Goal: Task Accomplishment & Management: Manage account settings

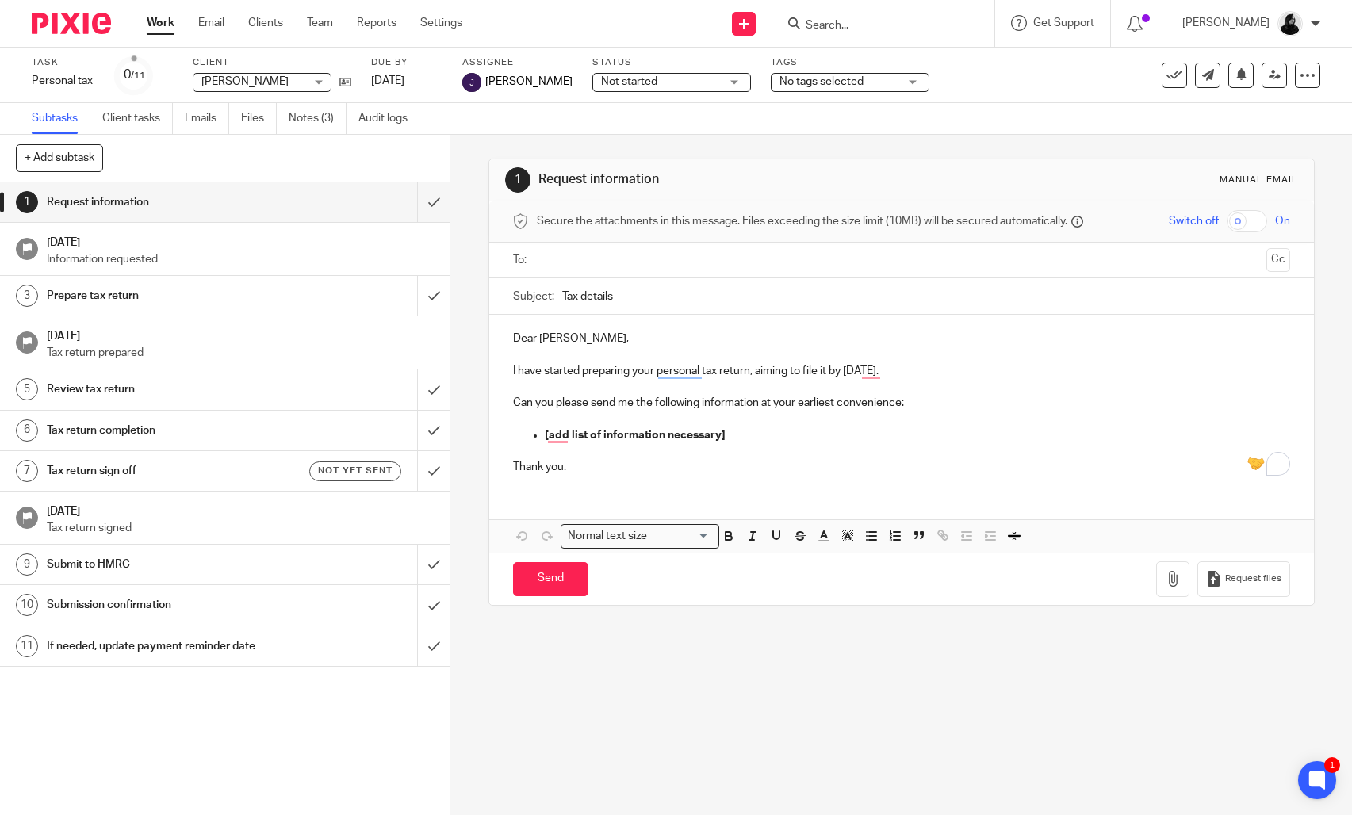
click at [842, 23] on input "Search" at bounding box center [875, 26] width 143 height 14
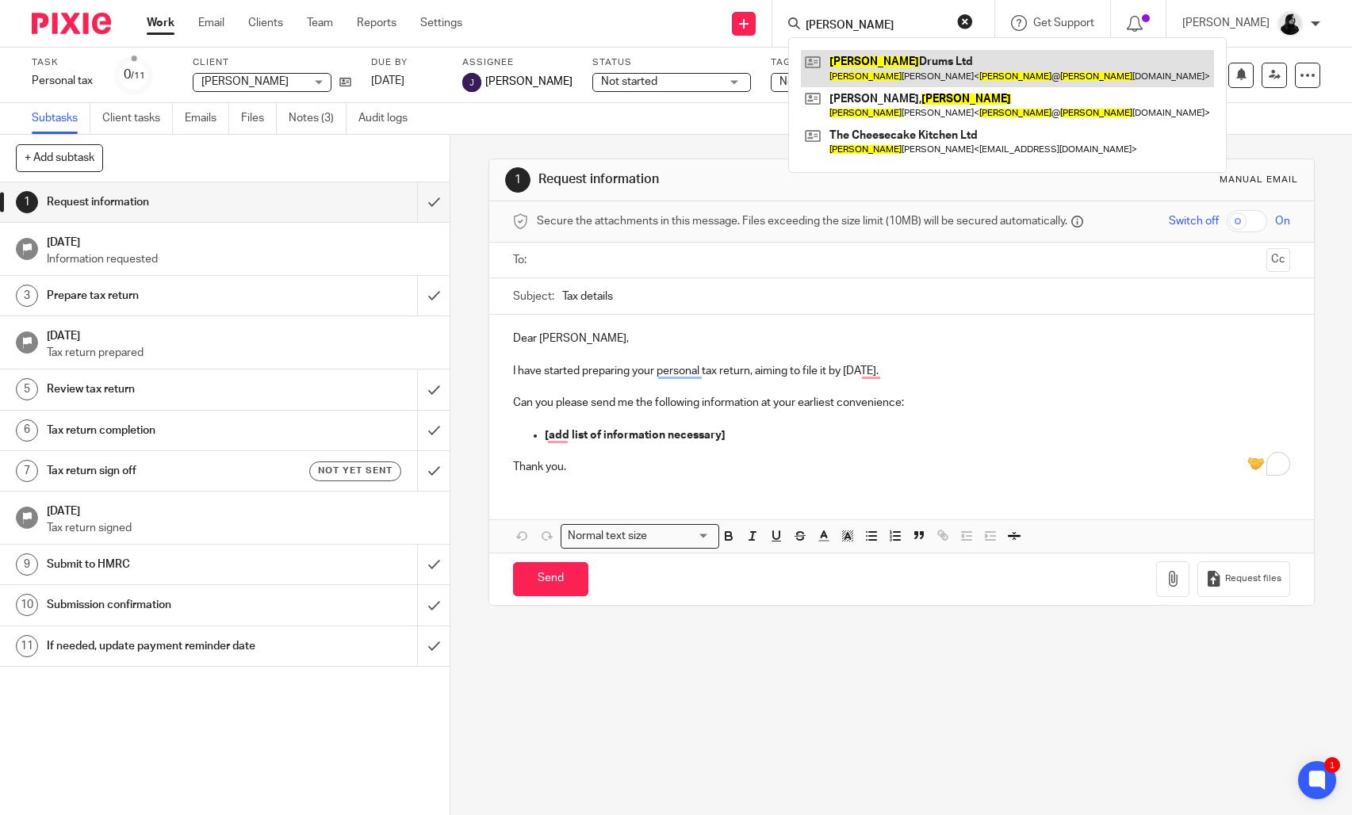
type input "ciara"
click at [940, 74] on link at bounding box center [1007, 68] width 413 height 36
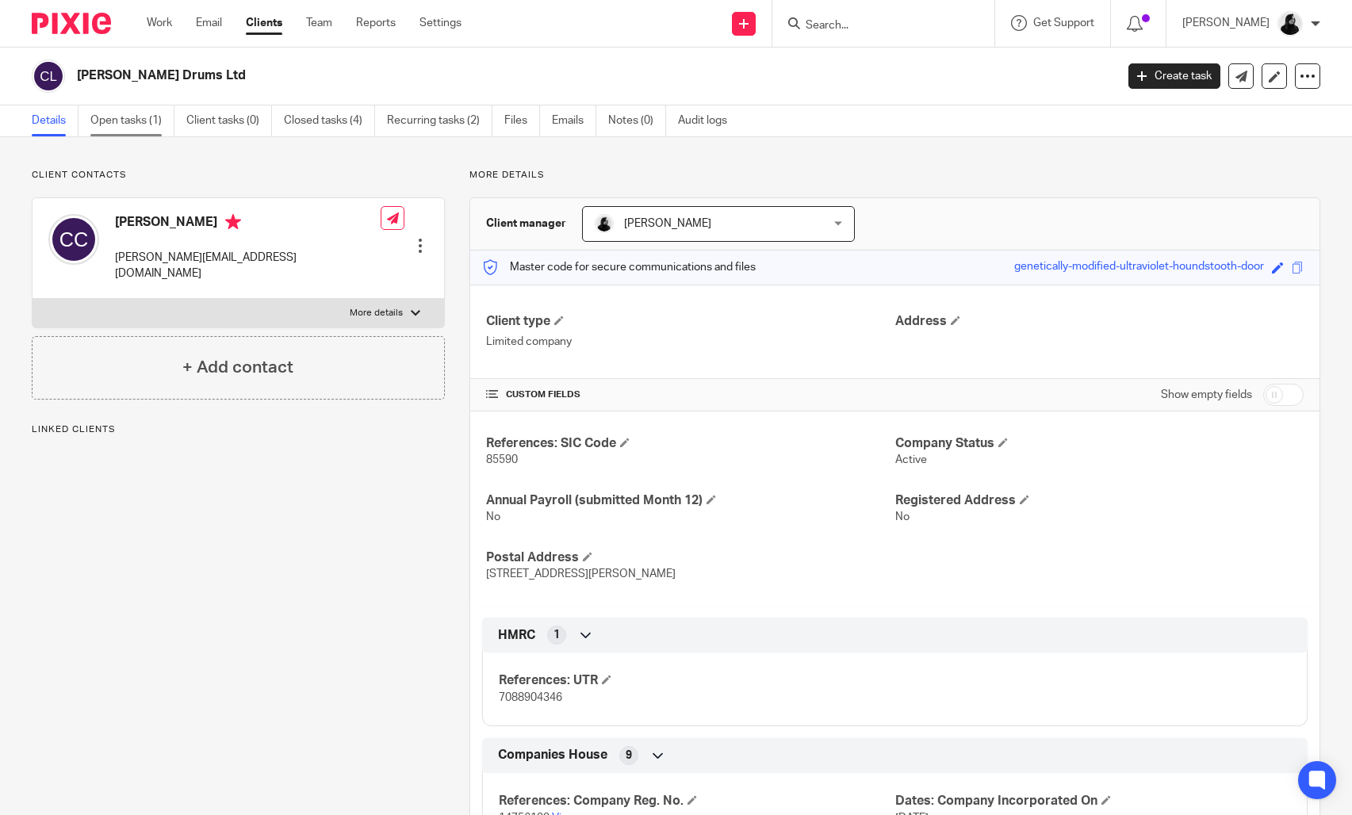
click at [153, 120] on link "Open tasks (1)" at bounding box center [132, 120] width 84 height 31
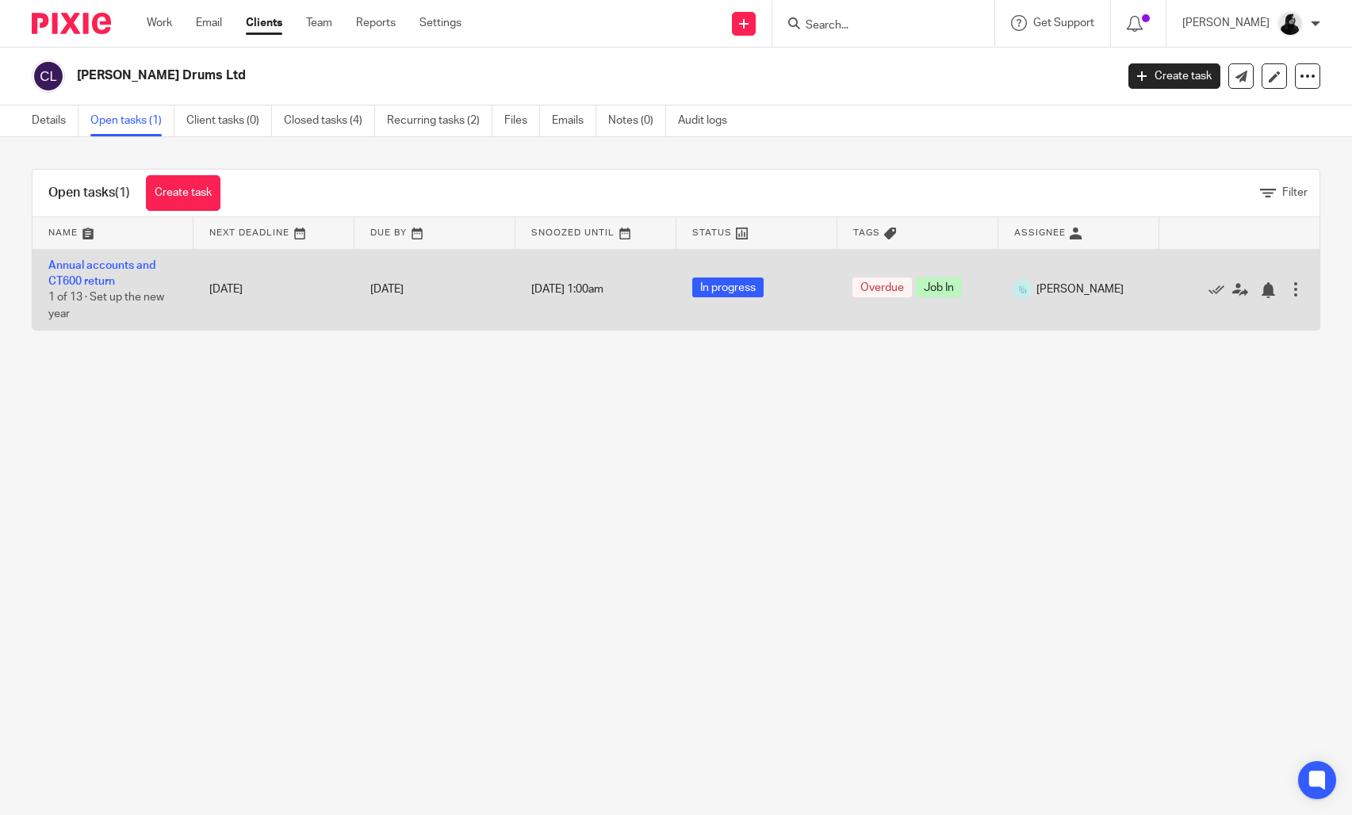
click at [107, 272] on td "Annual accounts and CT600 return 1 of 13 · Set up the new year" at bounding box center [113, 289] width 161 height 81
click at [112, 280] on link "Annual accounts and CT600 return" at bounding box center [101, 273] width 107 height 27
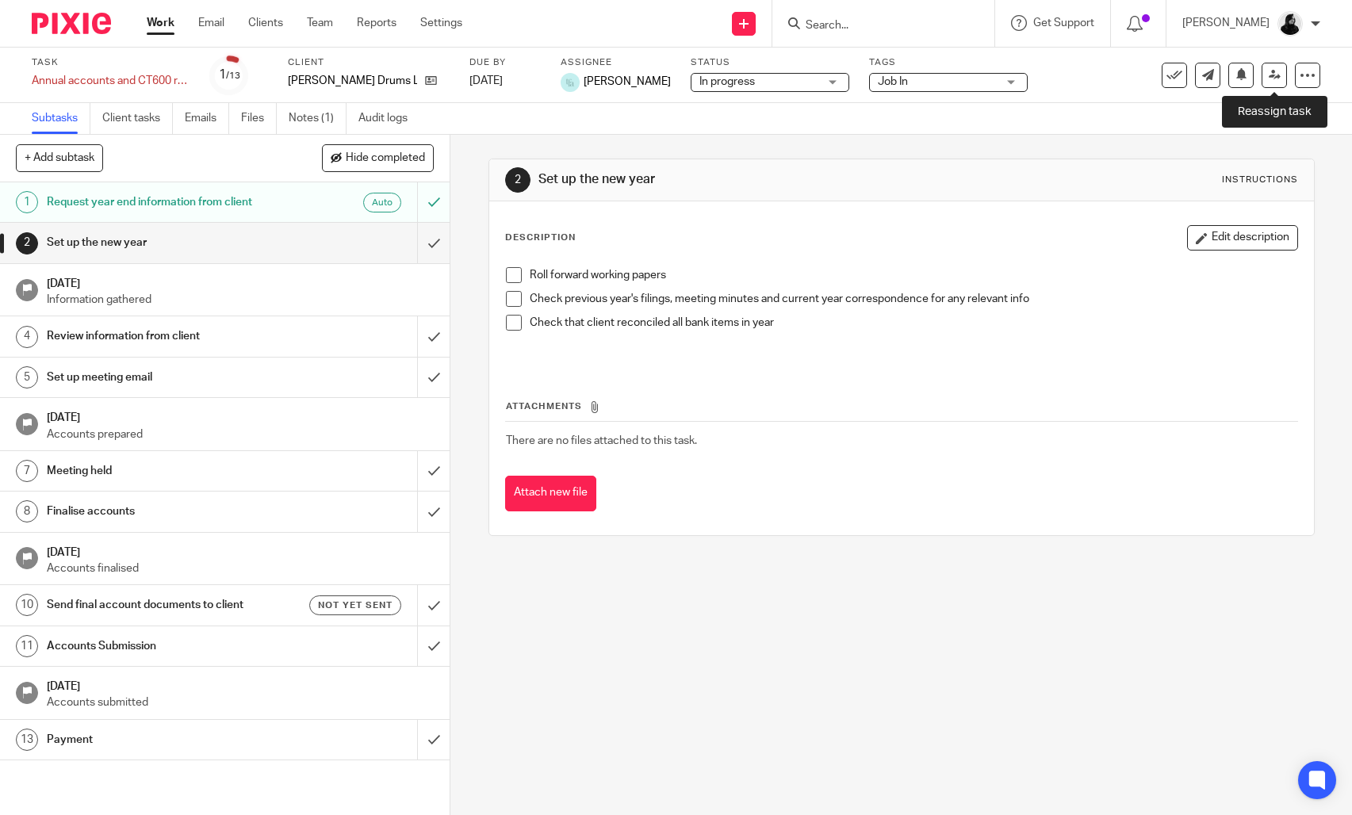
drag, startPoint x: 1284, startPoint y: 76, endPoint x: 1262, endPoint y: 105, distance: 36.8
click at [1284, 76] on link at bounding box center [1274, 75] width 25 height 25
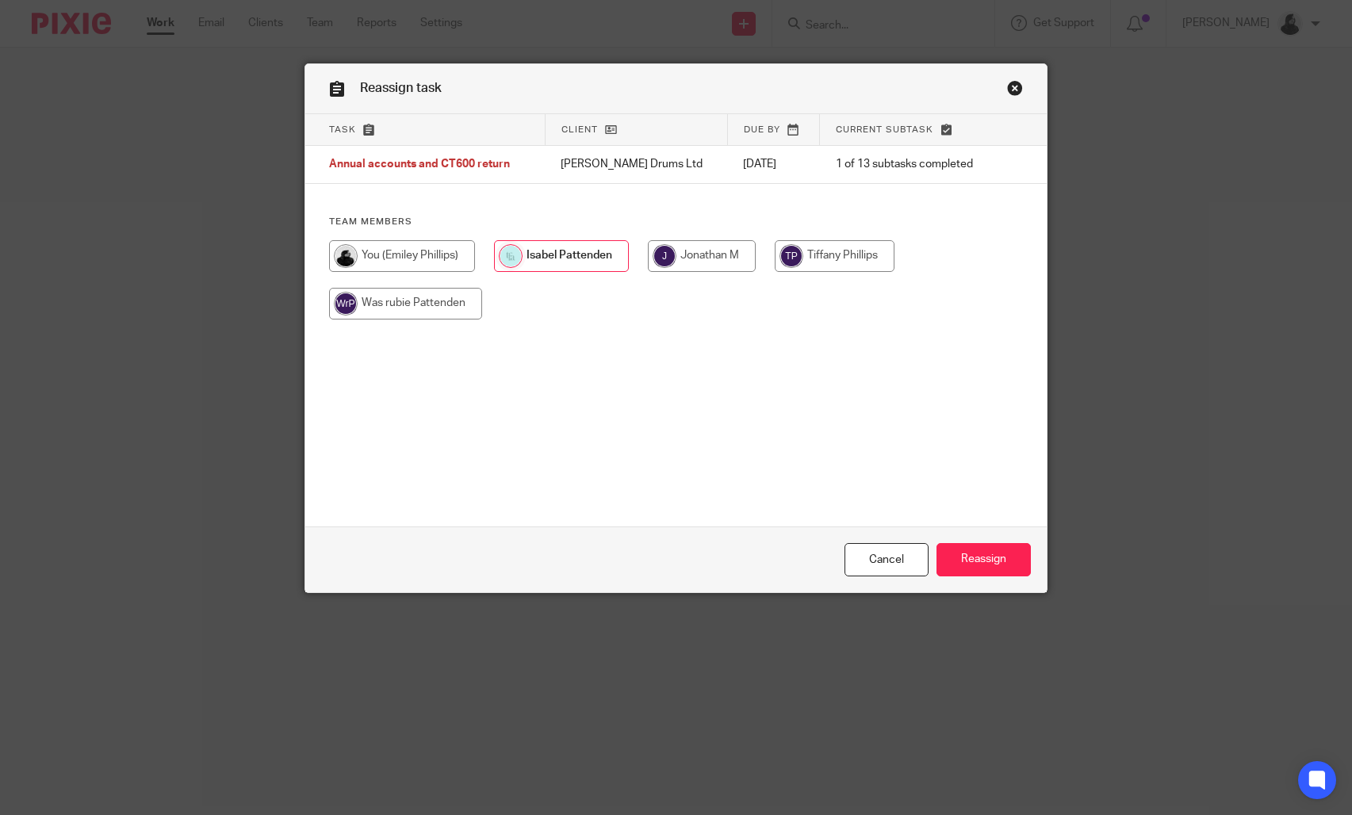
drag, startPoint x: 415, startPoint y: 263, endPoint x: 710, endPoint y: 396, distance: 322.6
click at [418, 263] on input "radio" at bounding box center [402, 256] width 146 height 32
radio input "true"
click at [1036, 557] on div "Cancel Reassign" at bounding box center [676, 559] width 742 height 67
drag, startPoint x: 1002, startPoint y: 555, endPoint x: 994, endPoint y: 553, distance: 9.0
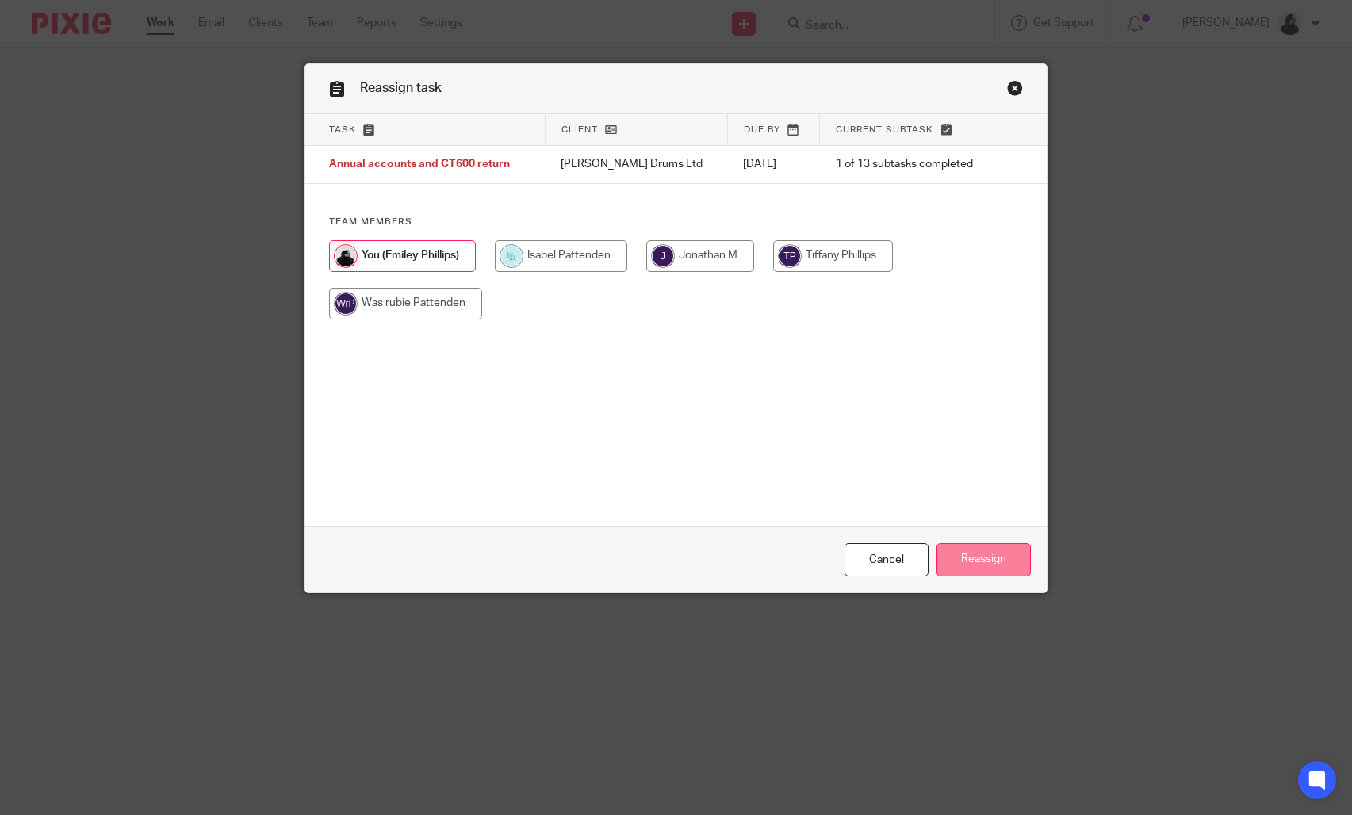
click at [998, 554] on input "Reassign" at bounding box center [983, 560] width 94 height 34
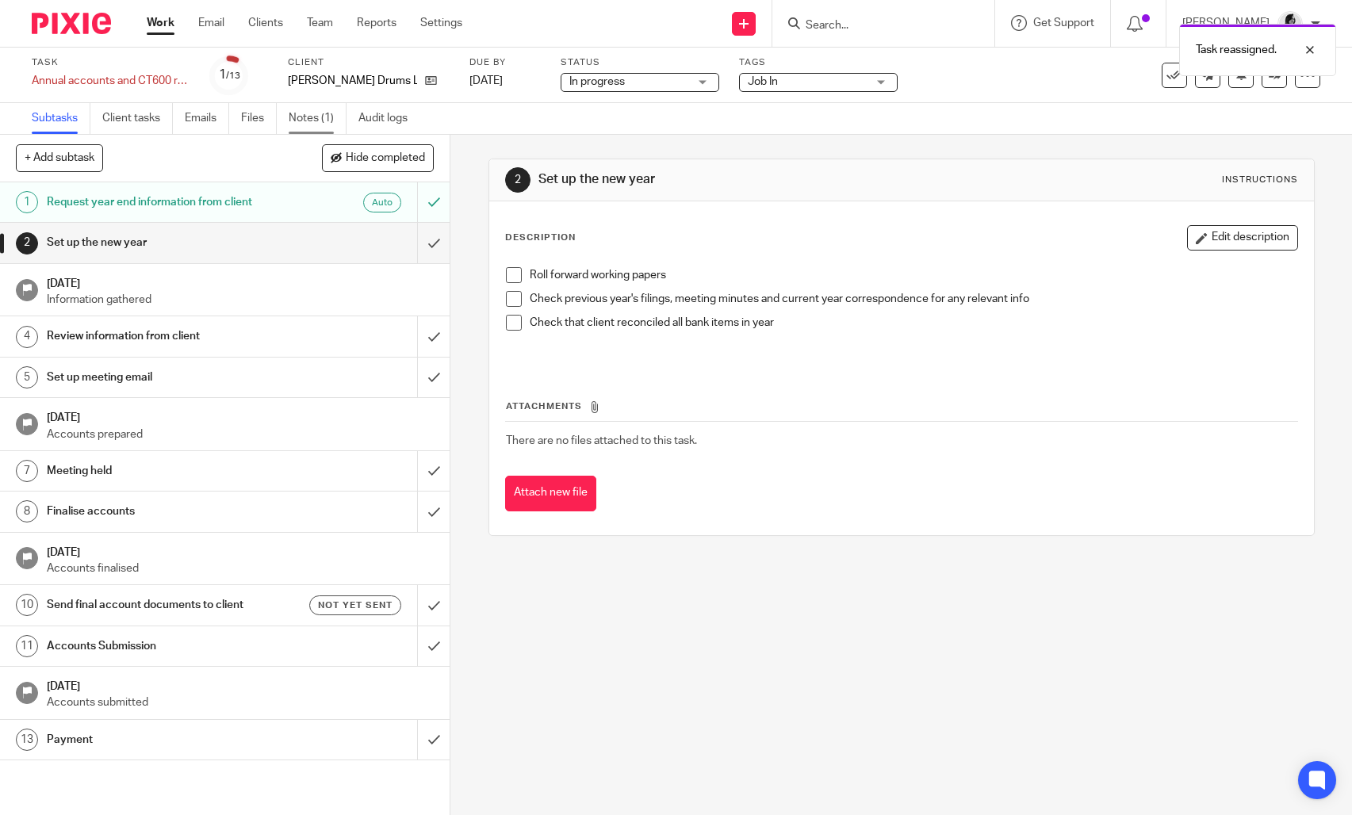
click at [311, 113] on link "Notes (1)" at bounding box center [318, 118] width 58 height 31
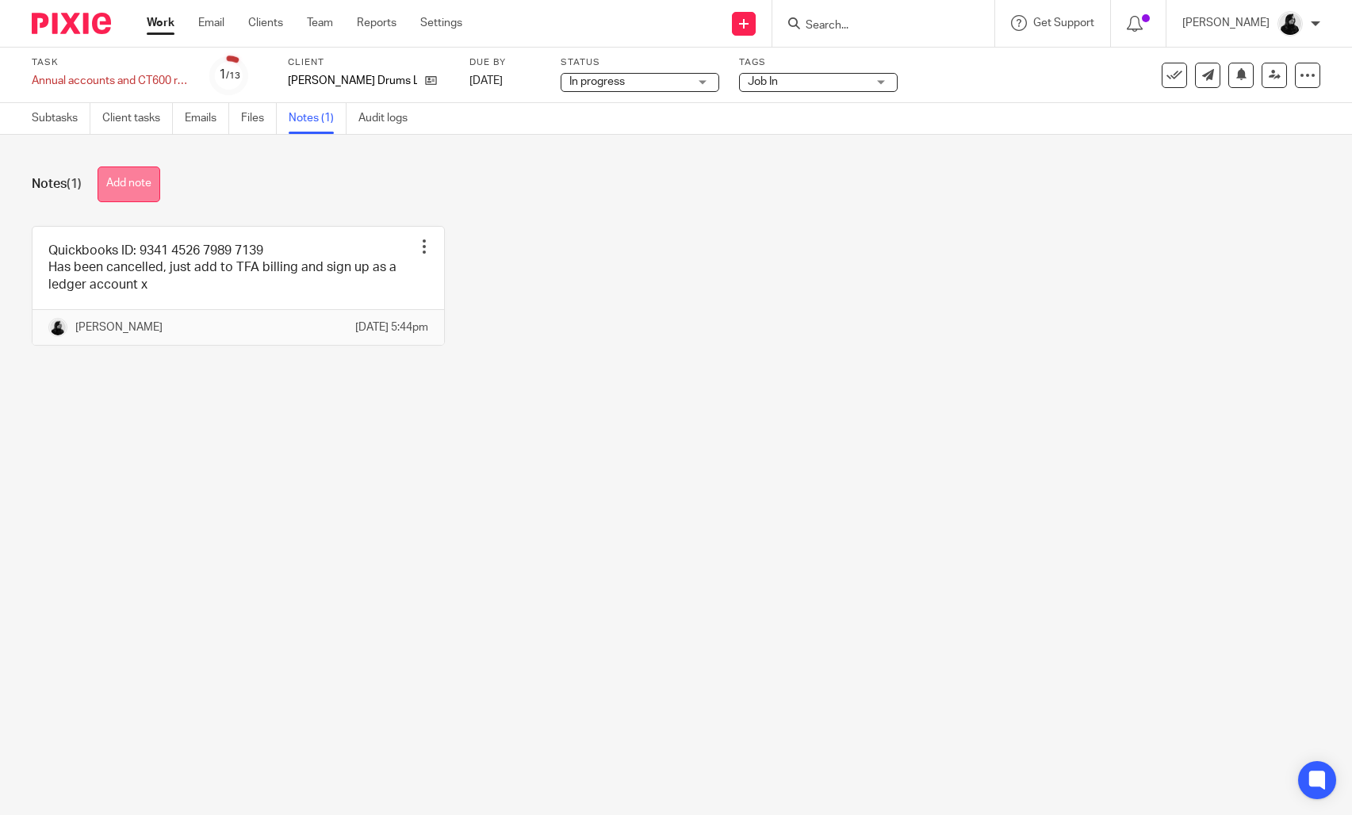
click at [152, 186] on button "Add note" at bounding box center [129, 185] width 63 height 36
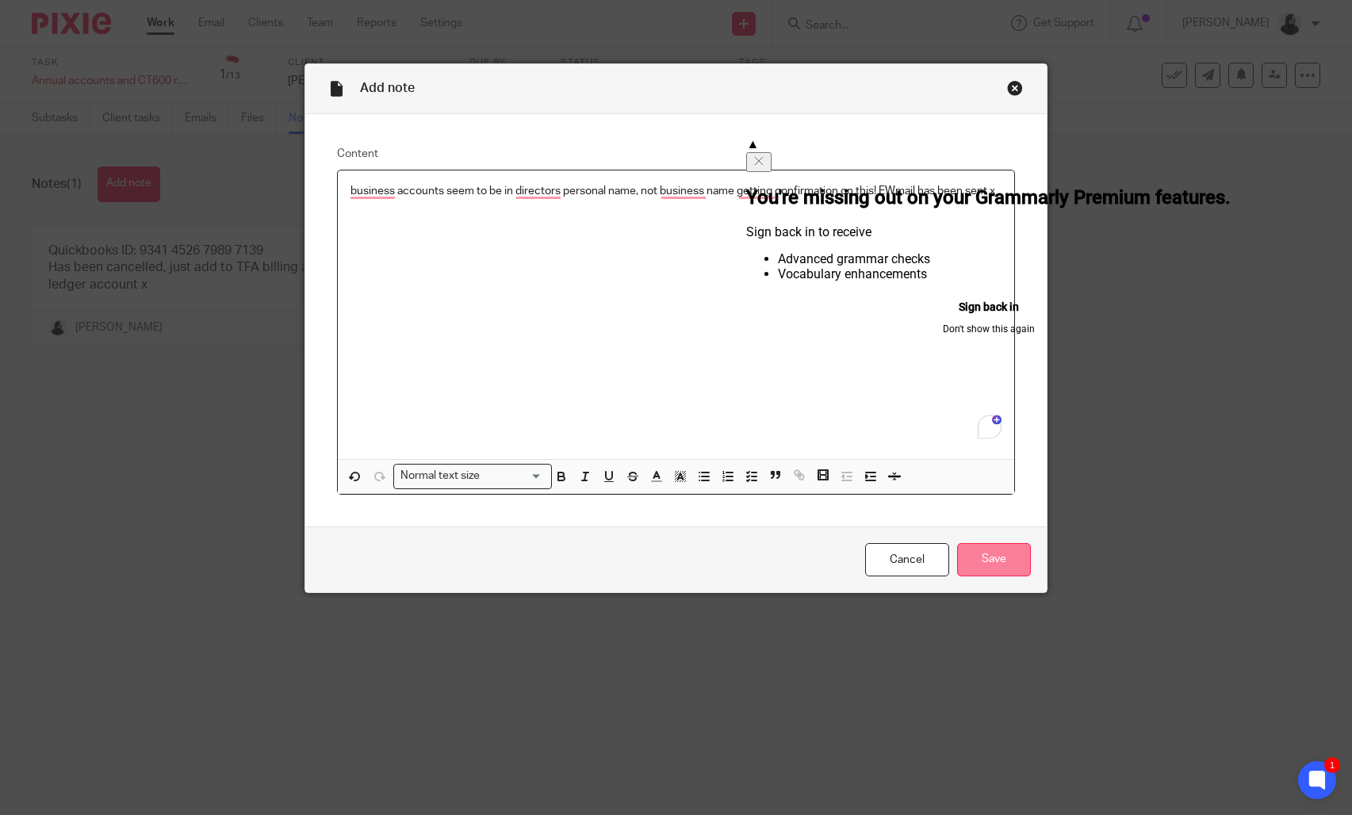
click at [982, 546] on input "Save" at bounding box center [994, 560] width 74 height 34
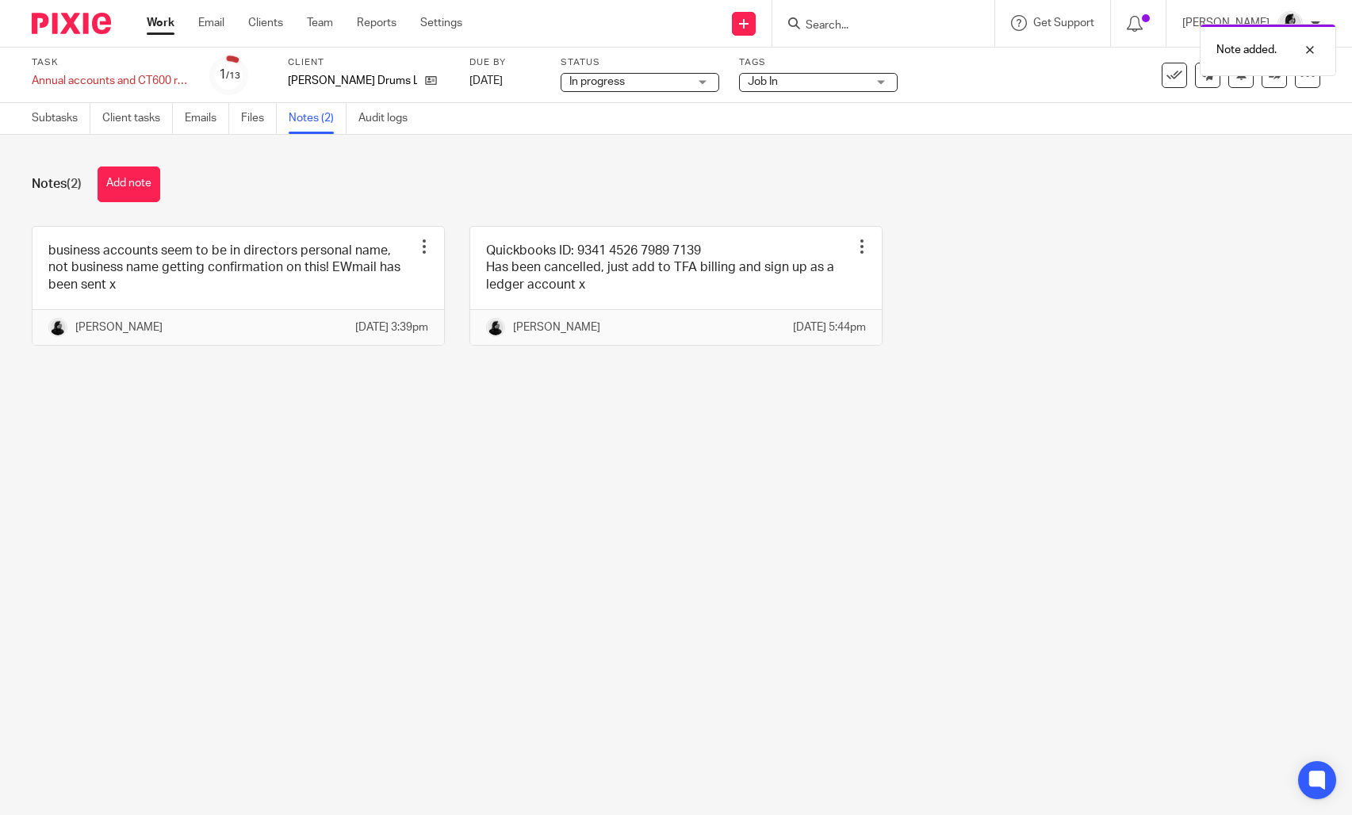
click at [822, 84] on span "Job In" at bounding box center [807, 82] width 119 height 17
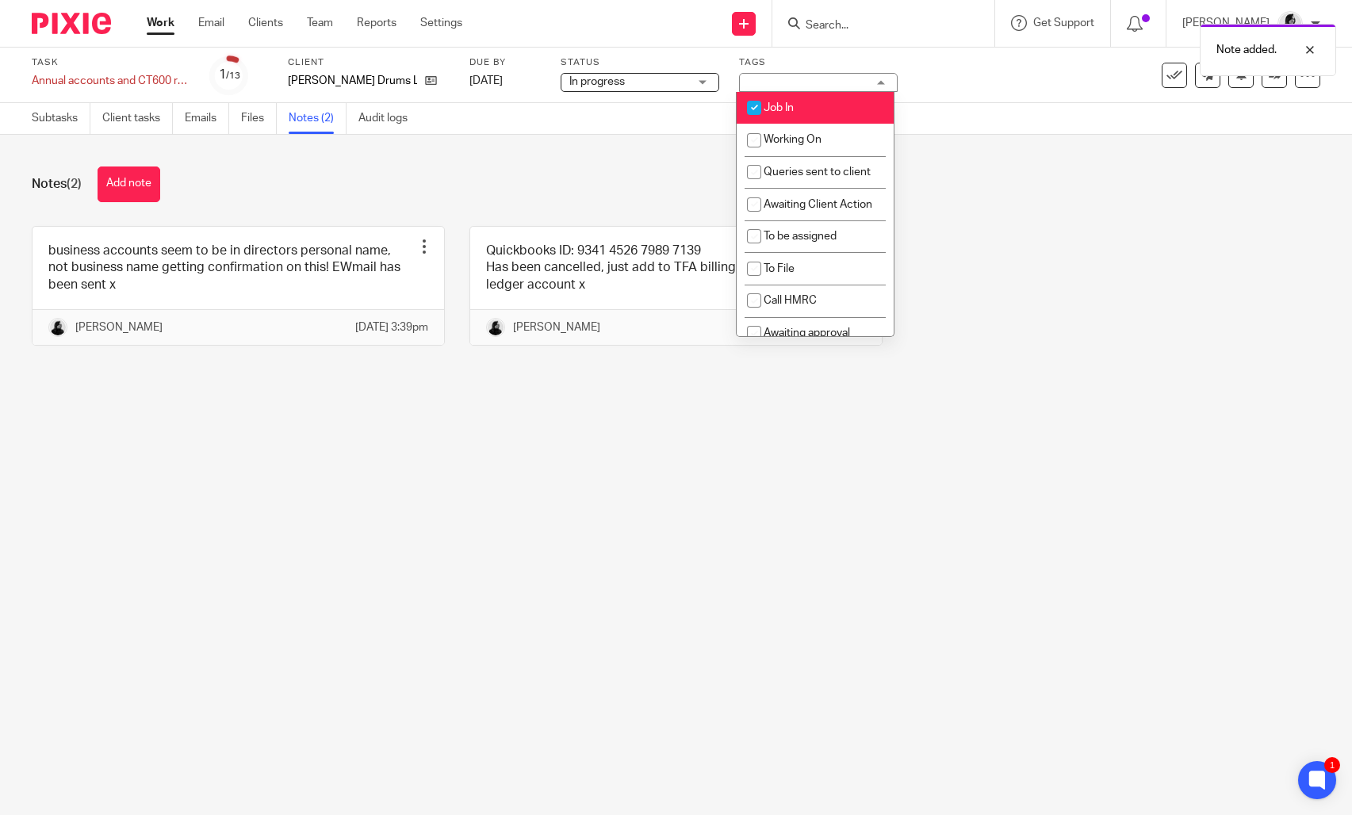
click at [832, 113] on li "Job In" at bounding box center [815, 108] width 157 height 33
checkbox input "false"
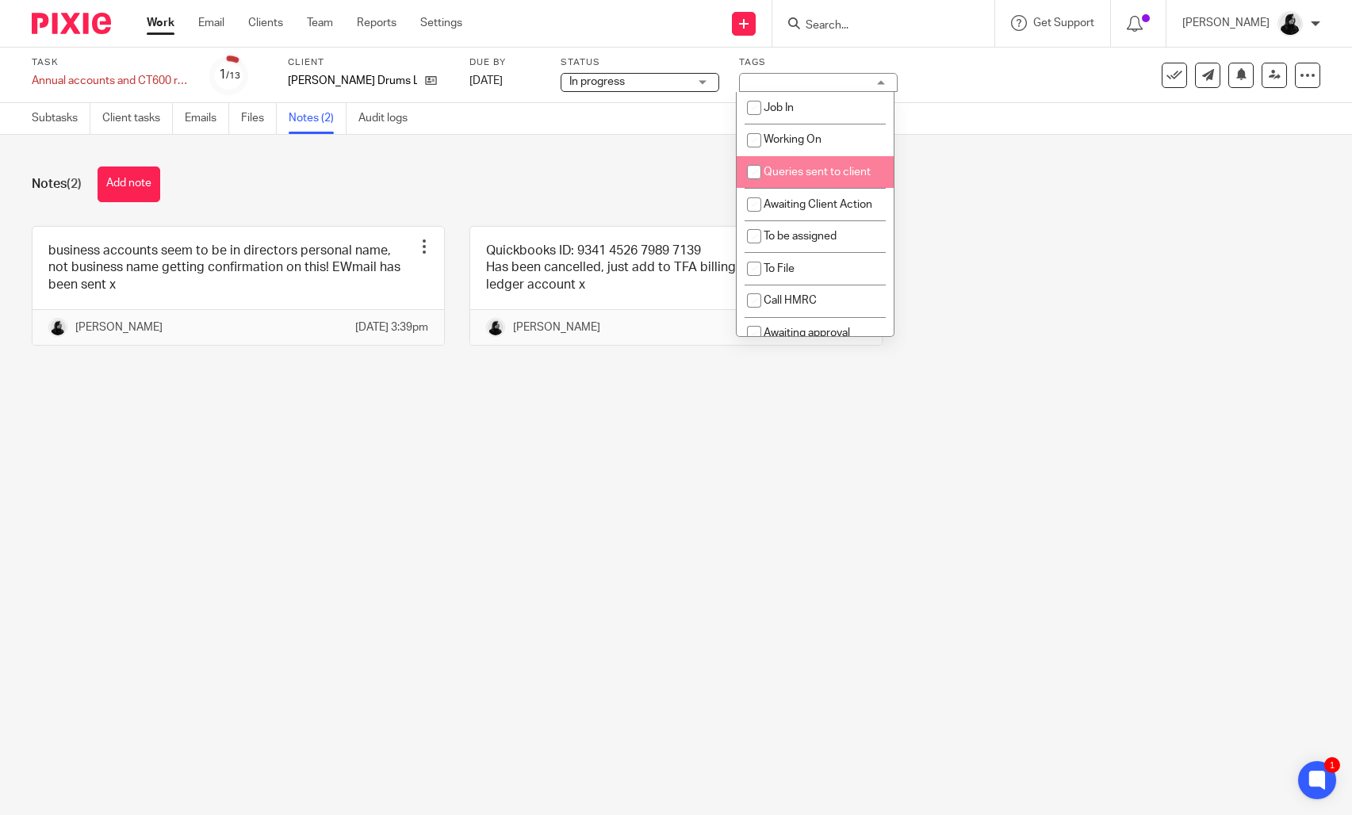
click at [863, 186] on li "Queries sent to client" at bounding box center [815, 172] width 157 height 33
checkbox input "true"
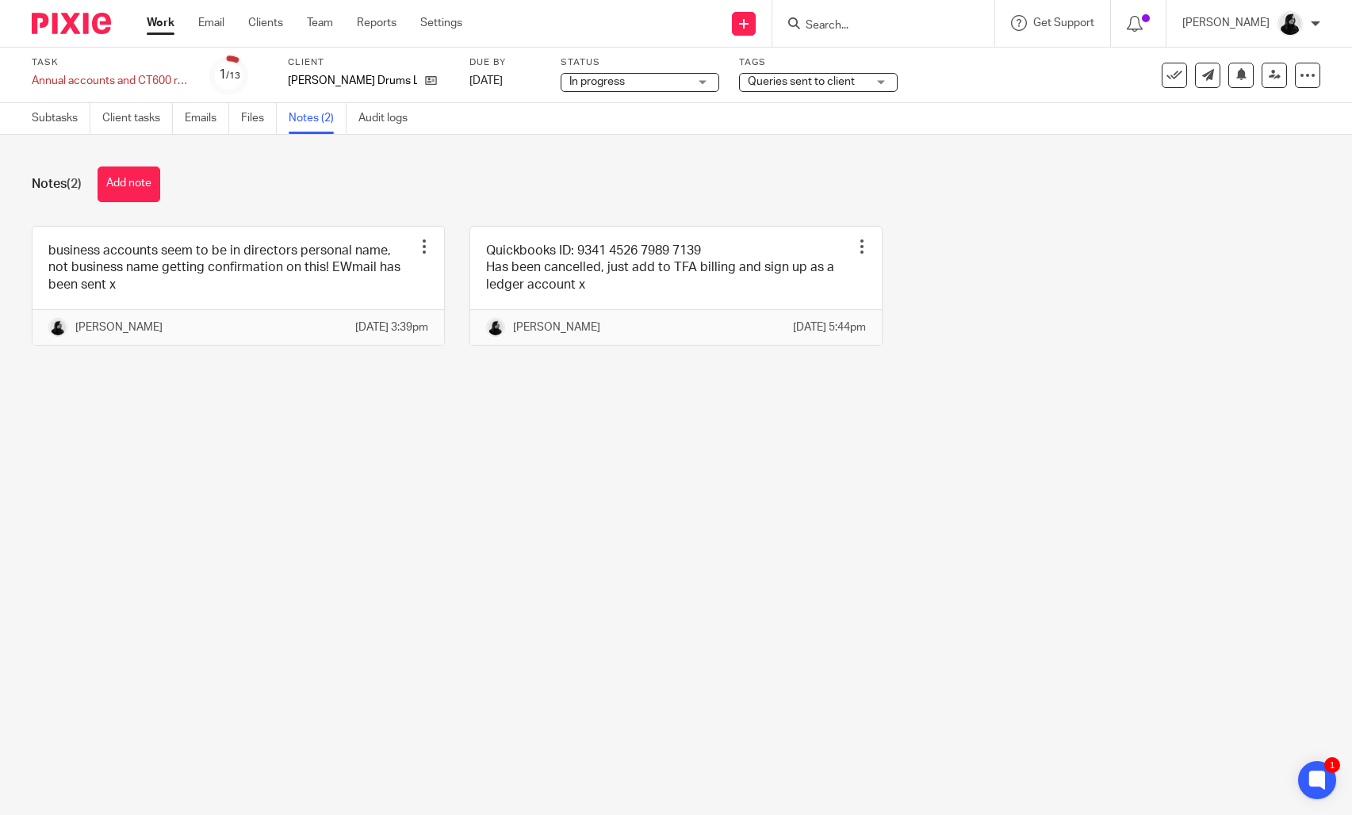
click at [1013, 224] on div "Notes (2) Add note business accounts seem to be in directors personal name, not…" at bounding box center [676, 268] width 1352 height 266
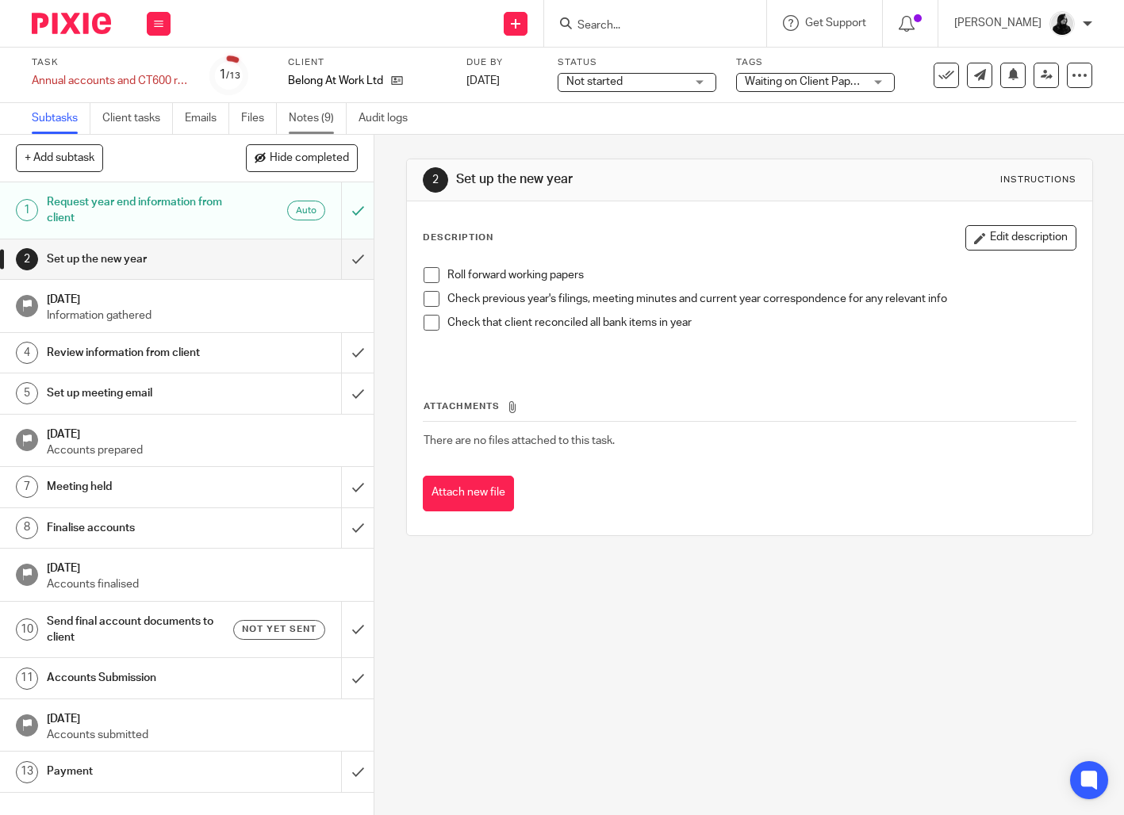
click at [312, 121] on link "Notes (9)" at bounding box center [318, 118] width 58 height 31
